Goal: Transaction & Acquisition: Purchase product/service

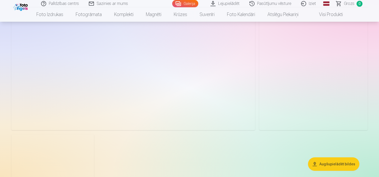
scroll to position [1009, 0]
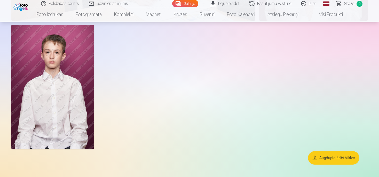
click at [317, 159] on button "Augšupielādēt bildes" at bounding box center [333, 157] width 51 height 13
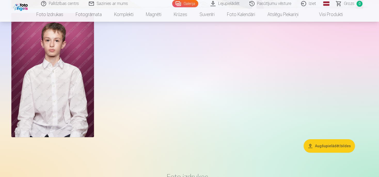
scroll to position [707, 0]
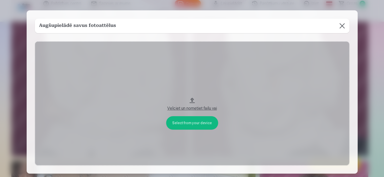
click at [341, 25] on button at bounding box center [342, 26] width 14 height 14
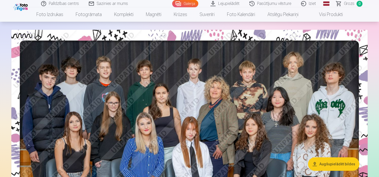
scroll to position [0, 0]
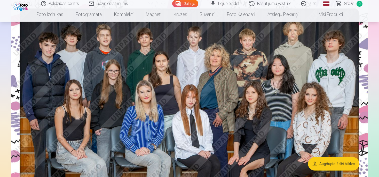
click at [243, 94] on img at bounding box center [189, 117] width 357 height 238
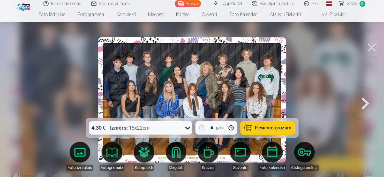
click at [279, 127] on span "Pievienot grozam" at bounding box center [272, 127] width 36 height 5
click at [374, 45] on button at bounding box center [371, 47] width 21 height 21
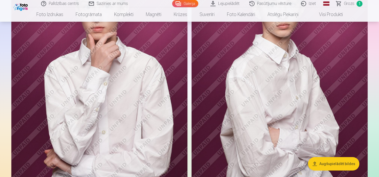
scroll to position [675, 0]
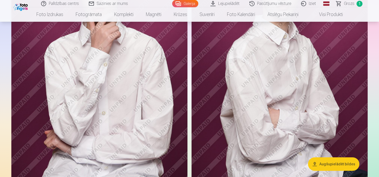
click at [279, 87] on img at bounding box center [280, 56] width 176 height 264
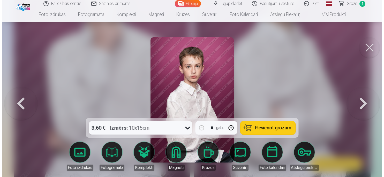
scroll to position [507, 0]
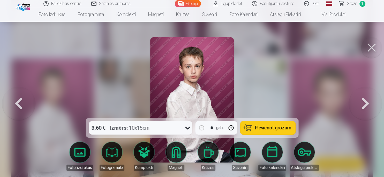
click at [260, 129] on span "Pievienot grozam" at bounding box center [272, 127] width 36 height 5
click at [372, 47] on button at bounding box center [371, 47] width 21 height 21
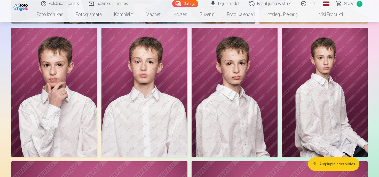
scroll to position [430, 0]
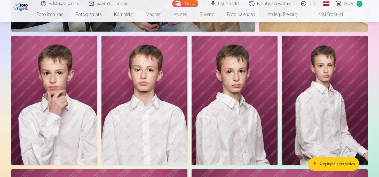
click at [237, 93] on img at bounding box center [235, 100] width 86 height 129
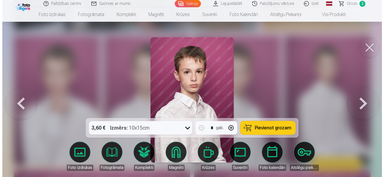
scroll to position [433, 0]
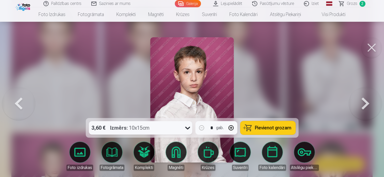
click at [261, 128] on span "Pievienot grozam" at bounding box center [272, 127] width 36 height 5
click at [187, 127] on icon at bounding box center [187, 127] width 8 height 8
click at [292, 66] on div at bounding box center [192, 88] width 384 height 177
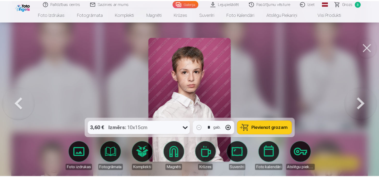
scroll to position [430, 0]
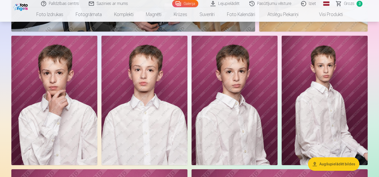
click at [357, 4] on span "3" at bounding box center [360, 4] width 6 height 6
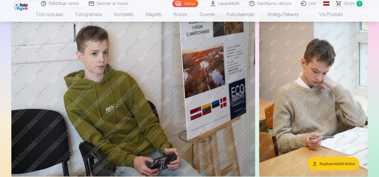
scroll to position [266, 0]
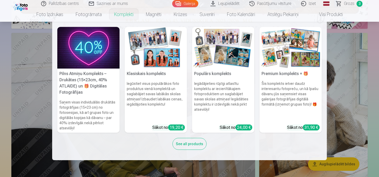
click at [119, 16] on link "Komplekti" at bounding box center [124, 14] width 32 height 14
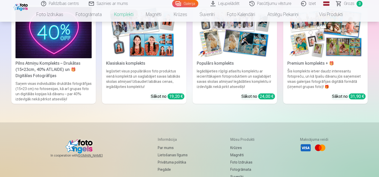
scroll to position [27, 0]
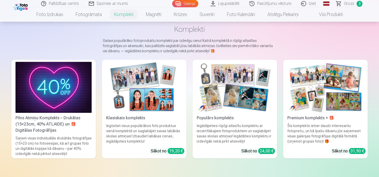
click at [138, 119] on div "Klasiskais komplekts" at bounding box center [144, 118] width 80 height 6
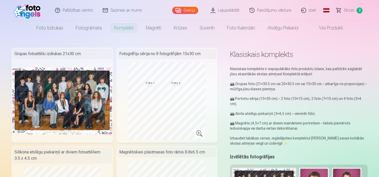
click at [351, 12] on span "Grozs" at bounding box center [349, 10] width 11 height 6
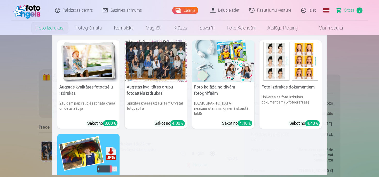
click at [44, 30] on link "Foto izdrukas" at bounding box center [49, 28] width 39 height 14
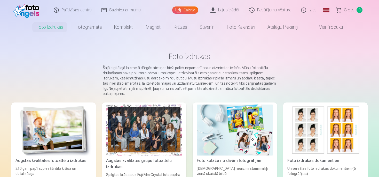
scroll to position [27, 0]
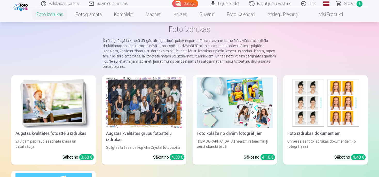
click at [324, 119] on img at bounding box center [326, 102] width 76 height 51
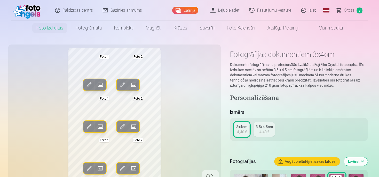
click at [88, 85] on span at bounding box center [89, 85] width 8 height 8
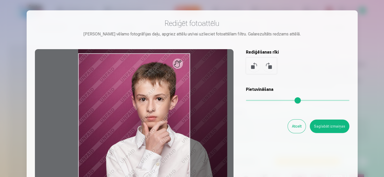
type input "*"
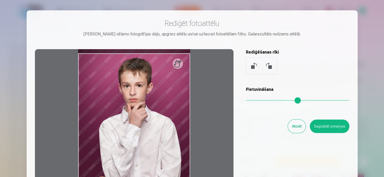
drag, startPoint x: 246, startPoint y: 100, endPoint x: 244, endPoint y: 103, distance: 3.6
click at [246, 101] on input "range" at bounding box center [297, 100] width 103 height 1
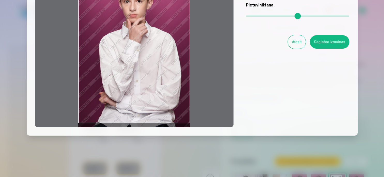
scroll to position [20, 0]
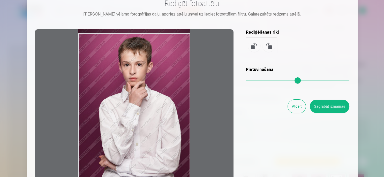
drag, startPoint x: 220, startPoint y: 102, endPoint x: 192, endPoint y: 65, distance: 45.9
click at [215, 100] on div at bounding box center [134, 110] width 198 height 162
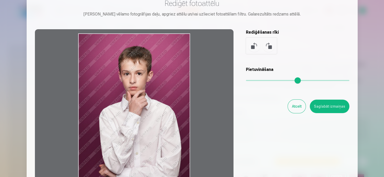
drag, startPoint x: 173, startPoint y: 49, endPoint x: 175, endPoint y: 115, distance: 65.9
click at [164, 143] on div at bounding box center [134, 110] width 198 height 162
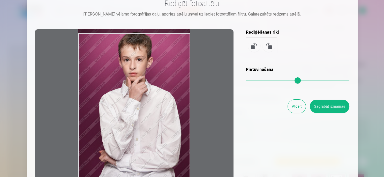
drag, startPoint x: 170, startPoint y: 57, endPoint x: 171, endPoint y: 21, distance: 35.9
click at [172, 19] on div "Rediģēt fotoattēlu [PERSON_NAME] vēlamo fotogrāfijas daļu, apgriez attēlu un/va…" at bounding box center [192, 95] width 314 height 193
drag, startPoint x: 179, startPoint y: 134, endPoint x: 238, endPoint y: 107, distance: 64.3
click at [164, 61] on div at bounding box center [134, 110] width 198 height 162
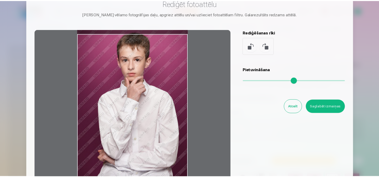
scroll to position [0, 0]
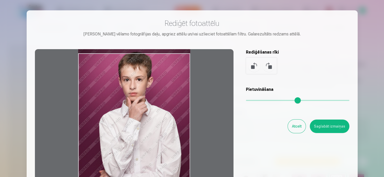
click at [373, 65] on div at bounding box center [192, 88] width 384 height 177
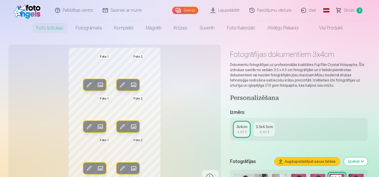
click at [99, 85] on span at bounding box center [100, 85] width 8 height 8
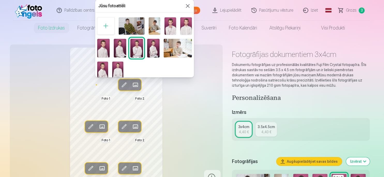
click at [180, 35] on img at bounding box center [186, 25] width 12 height 17
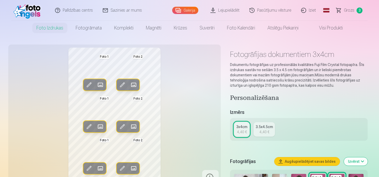
click at [136, 84] on span at bounding box center [134, 85] width 8 height 8
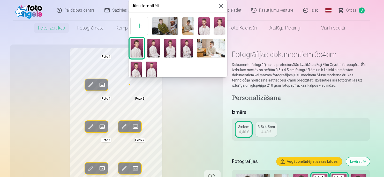
click at [214, 35] on img at bounding box center [220, 25] width 12 height 17
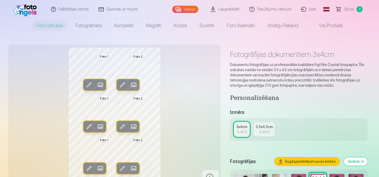
scroll to position [55, 0]
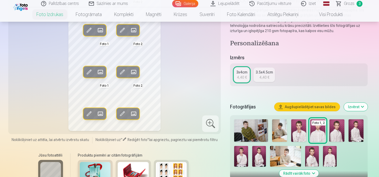
click at [100, 71] on span at bounding box center [100, 72] width 8 height 8
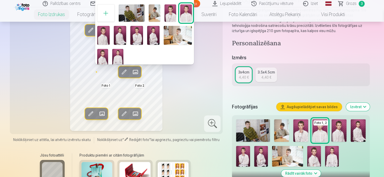
click at [180, 22] on img at bounding box center [186, 12] width 12 height 17
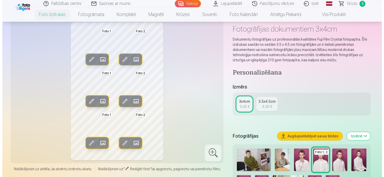
scroll to position [27, 0]
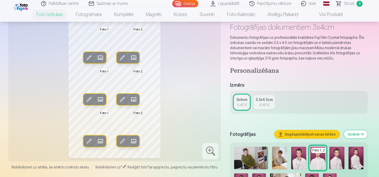
click at [101, 98] on span at bounding box center [100, 99] width 8 height 8
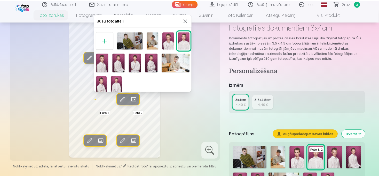
scroll to position [9, 0]
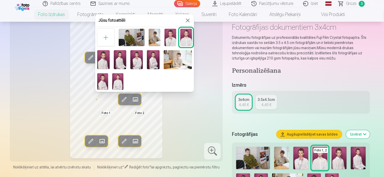
click at [110, 57] on img at bounding box center [103, 59] width 12 height 19
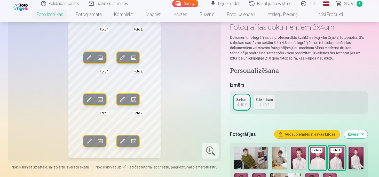
click at [133, 99] on span at bounding box center [134, 99] width 8 height 8
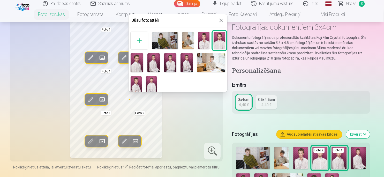
click at [143, 69] on img at bounding box center [136, 62] width 12 height 19
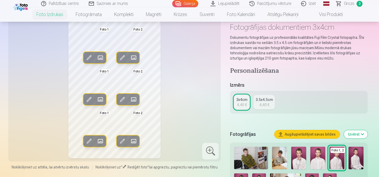
click at [183, 99] on div "Rediģēt foto Aizstāt Foto 1 Rediģēt foto Aizstāt Foto 2 Rediģēt foto Aizstāt Fo…" at bounding box center [114, 89] width 206 height 138
click at [179, 93] on div "Rediģēt foto Aizstāt Foto 1 Rediģēt foto Aizstāt Foto 2 Rediģēt foto Aizstāt Fo…" at bounding box center [114, 89] width 206 height 138
click at [99, 99] on span at bounding box center [100, 99] width 8 height 8
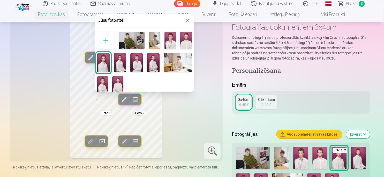
click at [180, 49] on img at bounding box center [186, 40] width 12 height 17
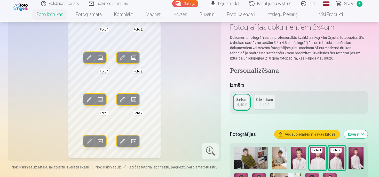
click at [164, 95] on div "Rediģēt foto Aizstāt Foto 1 Rediģēt foto Aizstāt Foto 2 Rediģēt foto Aizstāt Fo…" at bounding box center [114, 89] width 206 height 138
drag, startPoint x: 187, startPoint y: 82, endPoint x: 185, endPoint y: 88, distance: 6.8
click at [187, 81] on div "Rediģēt foto Aizstāt Foto 1 Rediģēt foto Aizstāt Foto 2 Rediģēt foto Aizstāt Fo…" at bounding box center [114, 89] width 206 height 138
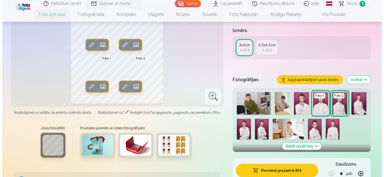
scroll to position [109, 0]
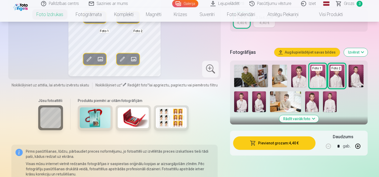
click at [260, 141] on button "Pievienot grozam : 4,40 €" at bounding box center [274, 142] width 82 height 13
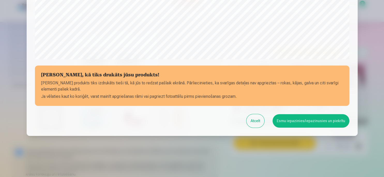
scroll to position [195, 0]
drag, startPoint x: 300, startPoint y: 121, endPoint x: 226, endPoint y: 145, distance: 77.7
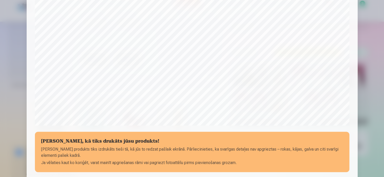
scroll to position [194, 0]
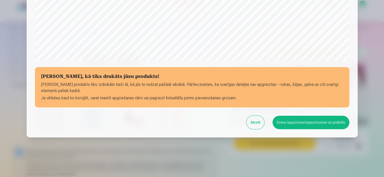
click at [298, 123] on button "Esmu iepazinies/iepazinusies un piekrītu" at bounding box center [310, 121] width 77 height 13
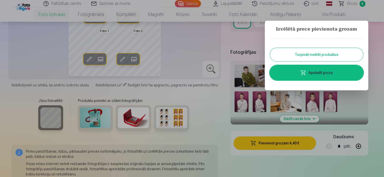
click at [313, 74] on link "Apskatīt grozu" at bounding box center [316, 72] width 93 height 14
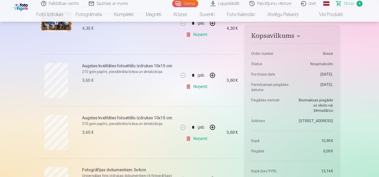
scroll to position [109, 0]
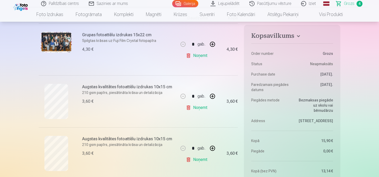
click at [195, 107] on link "Noņemt" at bounding box center [198, 107] width 24 height 10
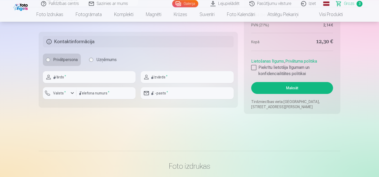
scroll to position [382, 0]
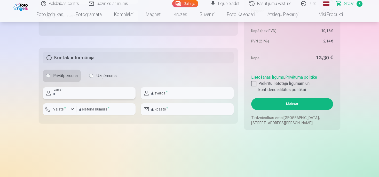
drag, startPoint x: 66, startPoint y: 93, endPoint x: 74, endPoint y: 94, distance: 7.5
click at [67, 93] on input "text" at bounding box center [89, 93] width 93 height 12
type input "******"
type input "*****"
click at [84, 107] on input "number" at bounding box center [105, 109] width 59 height 12
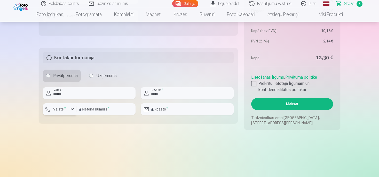
click at [72, 109] on div "button" at bounding box center [72, 109] width 6 height 6
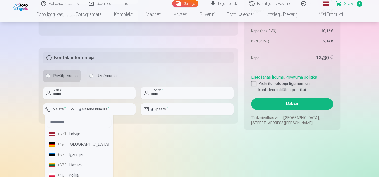
click at [76, 134] on li "+371 Latvija" at bounding box center [79, 134] width 64 height 10
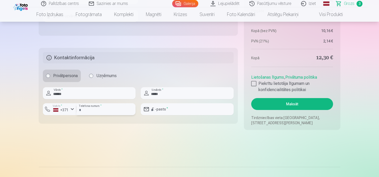
click at [91, 112] on input "number" at bounding box center [105, 109] width 59 height 12
type input "********"
click at [173, 109] on input "email" at bounding box center [187, 109] width 93 height 12
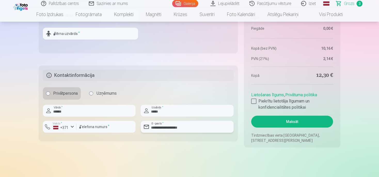
scroll to position [354, 0]
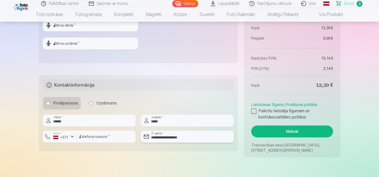
type input "**********"
drag, startPoint x: 256, startPoint y: 110, endPoint x: 253, endPoint y: 118, distance: 8.8
click at [256, 110] on div at bounding box center [253, 110] width 5 height 5
click at [296, 132] on button "Maksāt" at bounding box center [292, 131] width 82 height 12
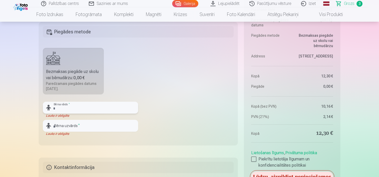
scroll to position [245, 0]
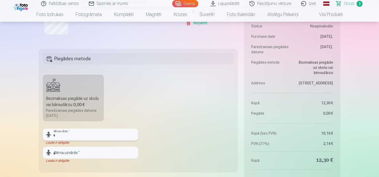
click at [77, 133] on input "text" at bounding box center [90, 134] width 95 height 12
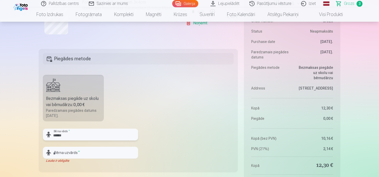
type input "******"
click at [65, 151] on input "text" at bounding box center [90, 152] width 95 height 12
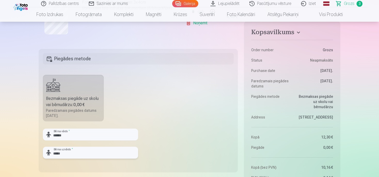
type input "*****"
click at [149, 115] on fieldset "Piegādes metode Bezmaksas piegāde uz skolu vai bērnudārzu : 0,00 € Paredzamais …" at bounding box center [138, 110] width 199 height 123
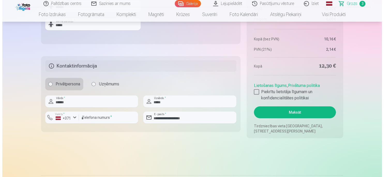
scroll to position [382, 0]
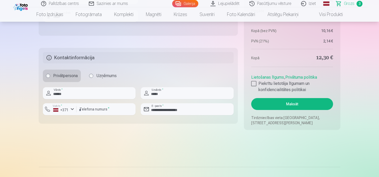
click at [295, 104] on button "Maksāt" at bounding box center [292, 104] width 82 height 12
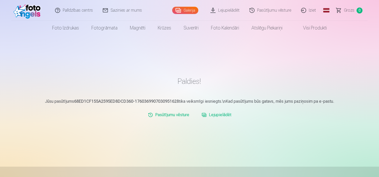
click at [176, 117] on link "Pasūtījumu vēsture" at bounding box center [168, 115] width 45 height 10
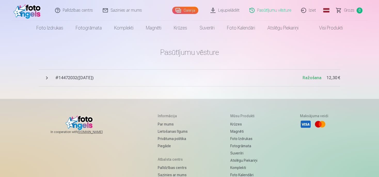
click at [46, 79] on button "# 14472032 ( 13.10.2025 ) Ražošana 12,30 €" at bounding box center [190, 77] width 302 height 17
